Goal: Find specific page/section: Find specific page/section

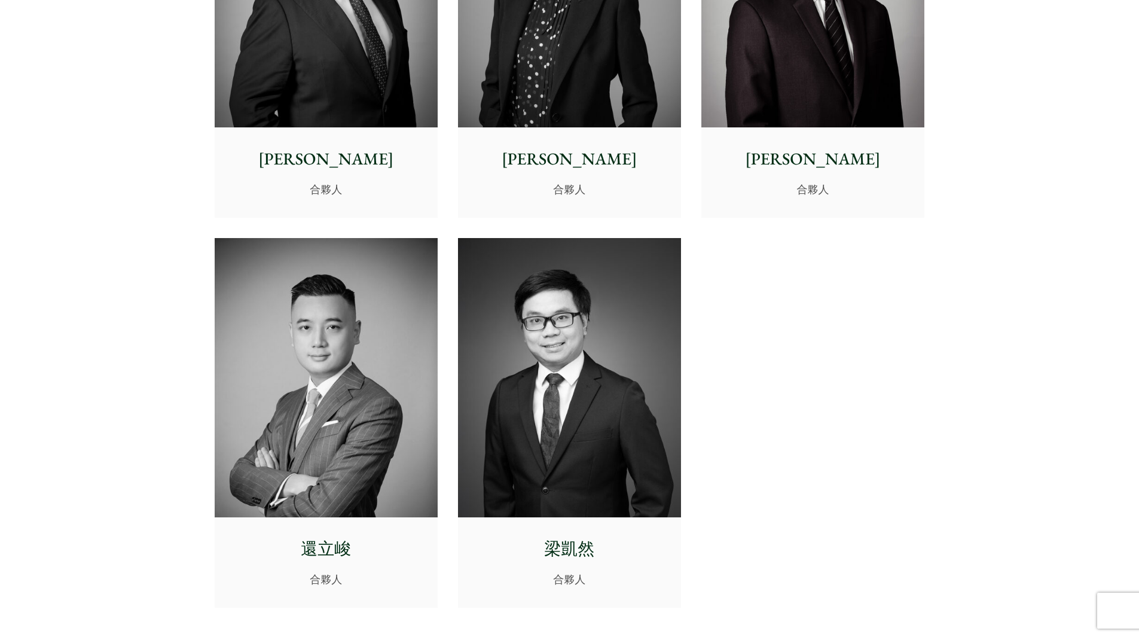
scroll to position [2452, 0]
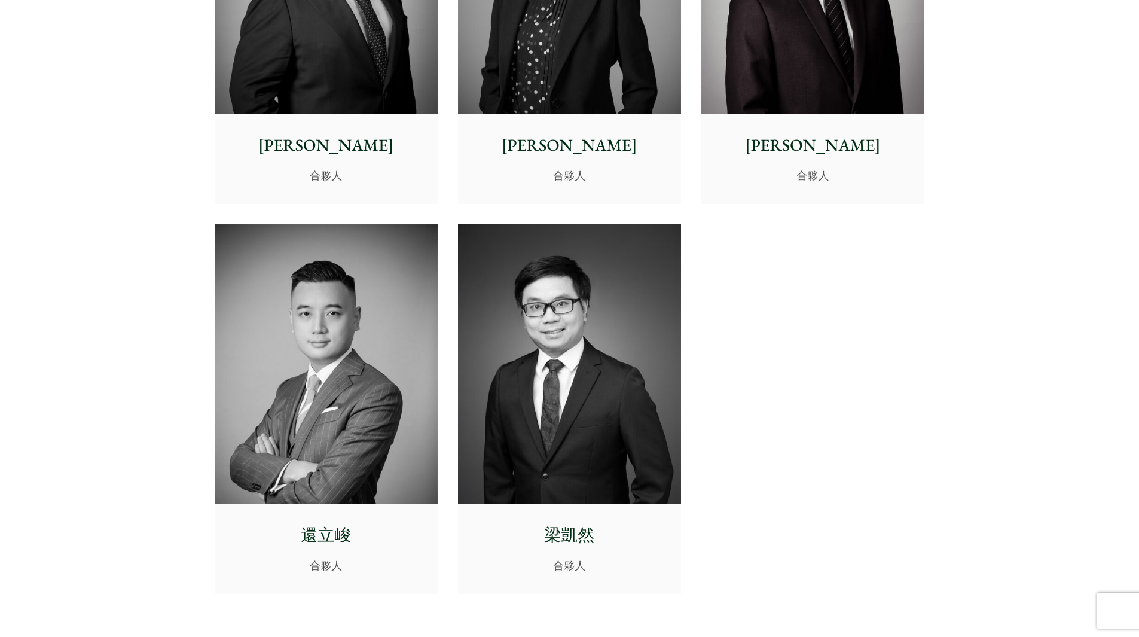
click at [407, 331] on img at bounding box center [326, 363] width 223 height 279
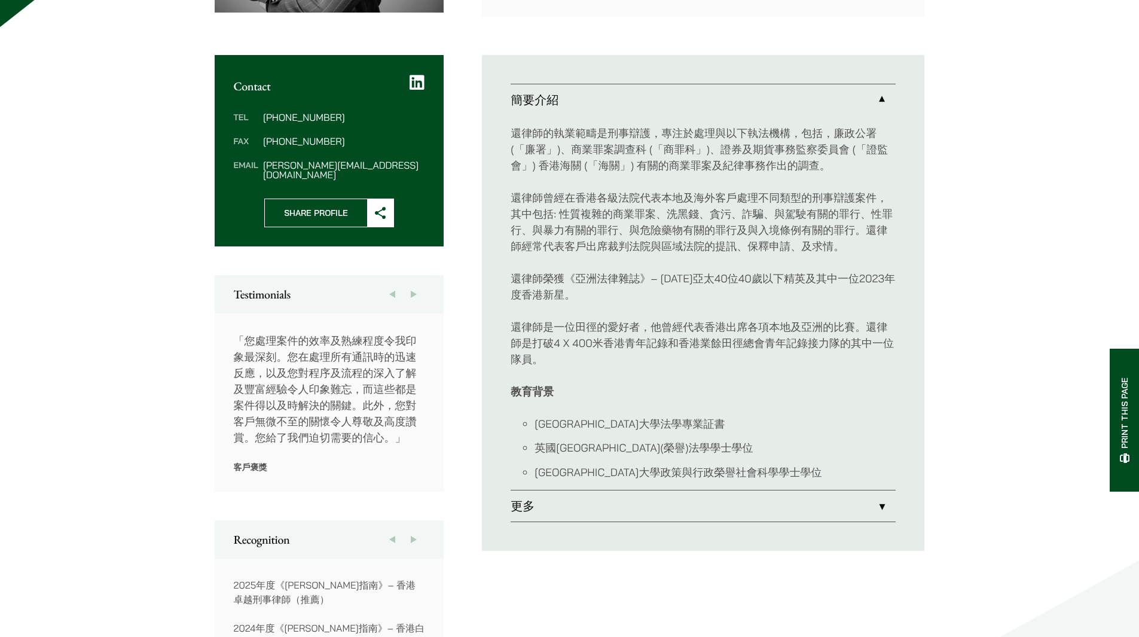
scroll to position [419, 0]
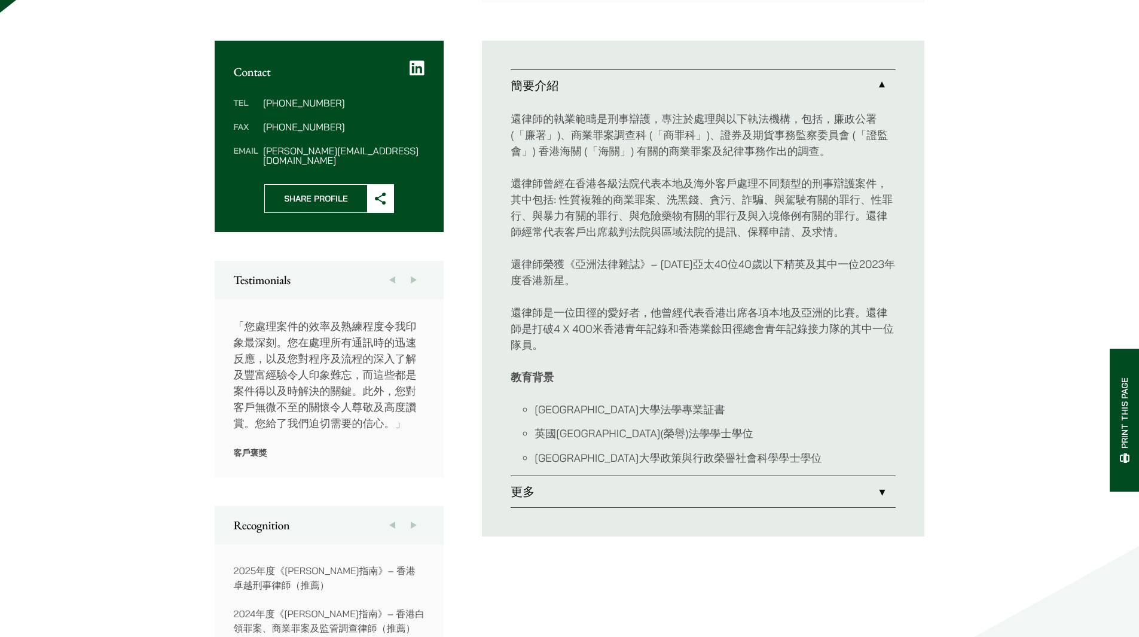
click at [521, 489] on link "更多" at bounding box center [703, 491] width 385 height 31
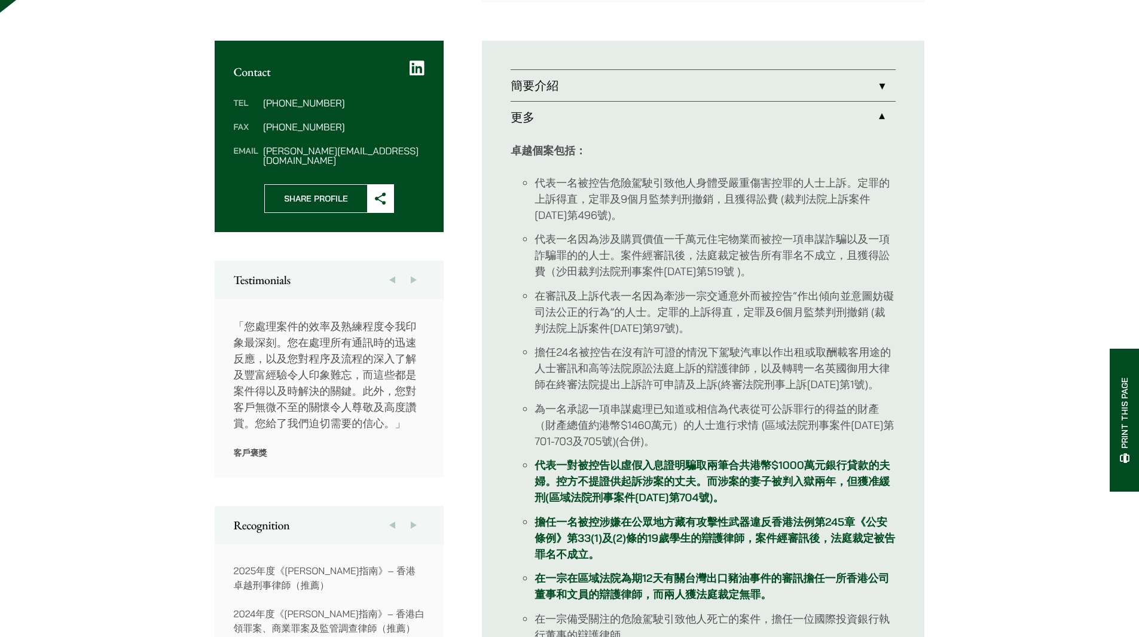
click at [583, 96] on link "簡要介紹" at bounding box center [703, 85] width 385 height 31
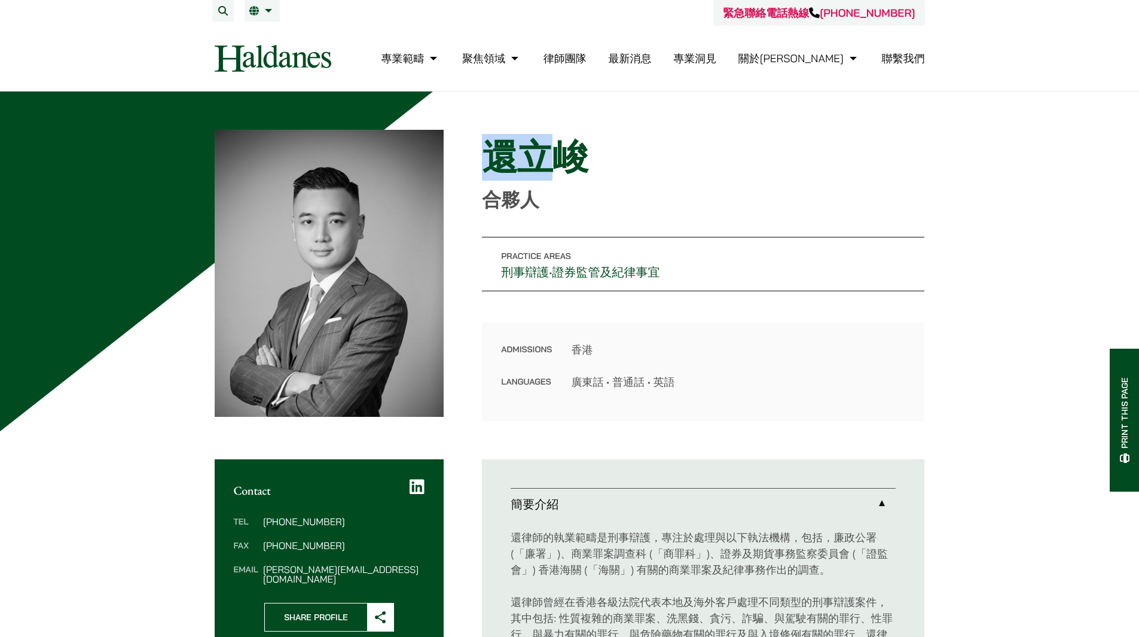
drag, startPoint x: 485, startPoint y: 156, endPoint x: 558, endPoint y: 154, distance: 73.0
click at [557, 154] on h1 "還立峻" at bounding box center [703, 157] width 443 height 43
drag, startPoint x: 598, startPoint y: 143, endPoint x: 494, endPoint y: 149, distance: 103.6
click at [494, 149] on h1 "還立峻" at bounding box center [703, 157] width 443 height 43
copy h1 "還立峻"
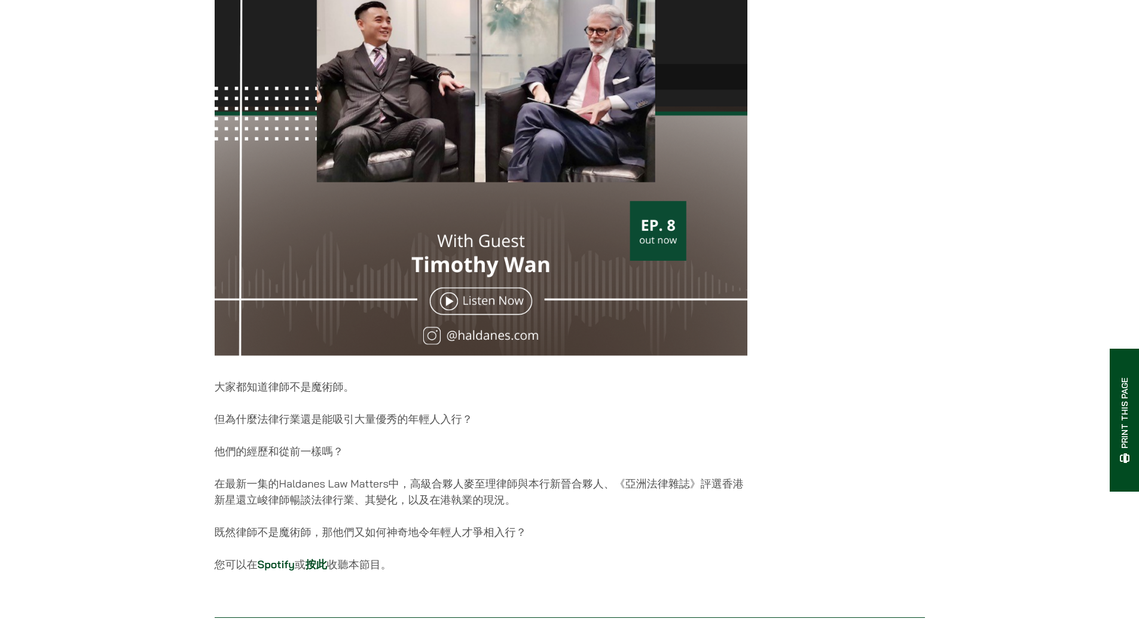
scroll to position [419, 0]
